Goal: Find specific page/section

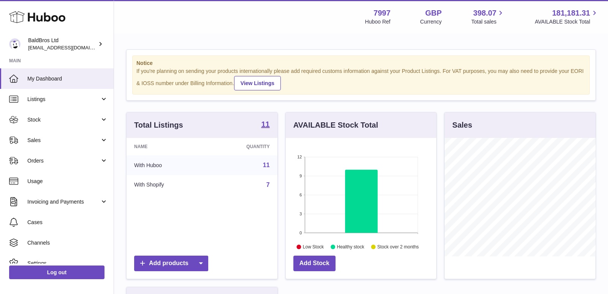
scroll to position [118, 151]
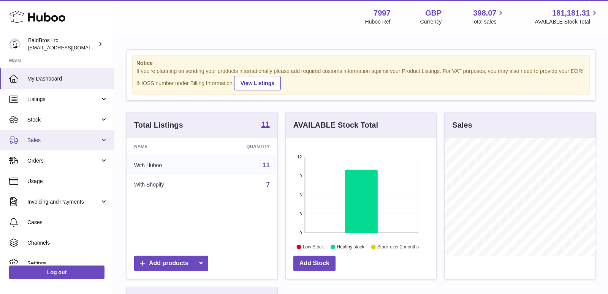
click at [55, 138] on span "Sales" at bounding box center [63, 140] width 73 height 7
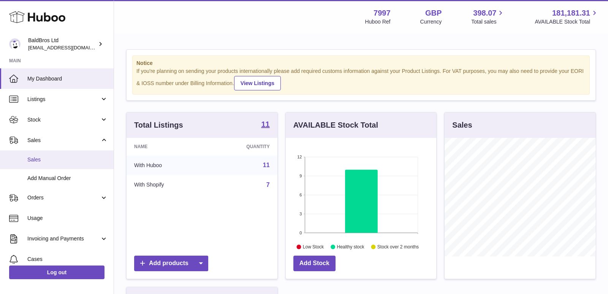
click at [51, 158] on span "Sales" at bounding box center [67, 159] width 81 height 7
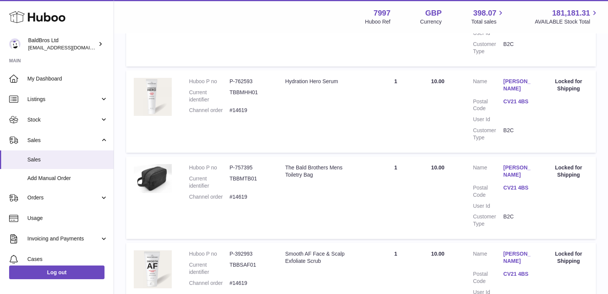
scroll to position [839, 0]
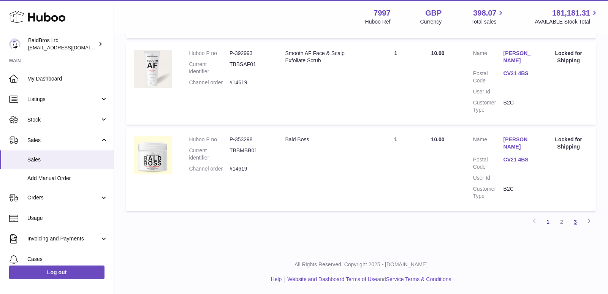
click at [578, 222] on link "3" at bounding box center [575, 222] width 14 height 14
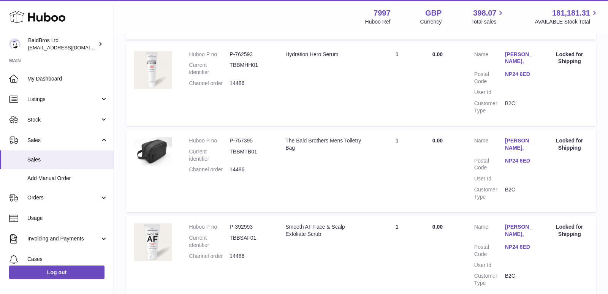
scroll to position [832, 0]
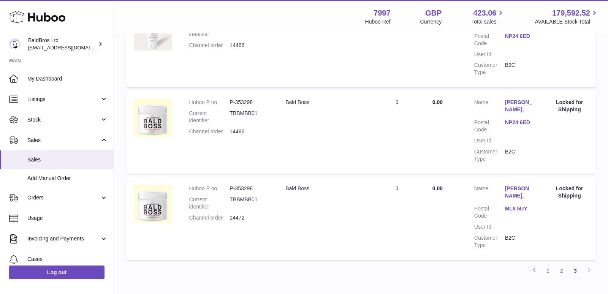
scroll to position [832, 0]
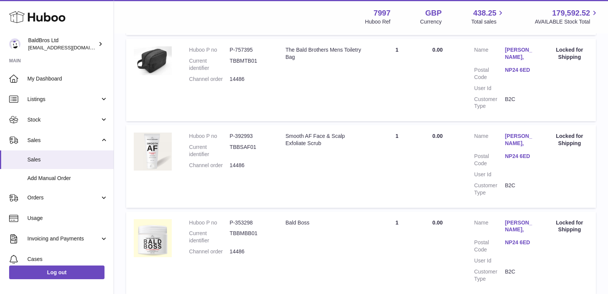
scroll to position [750, 0]
